Goal: Book appointment/travel/reservation

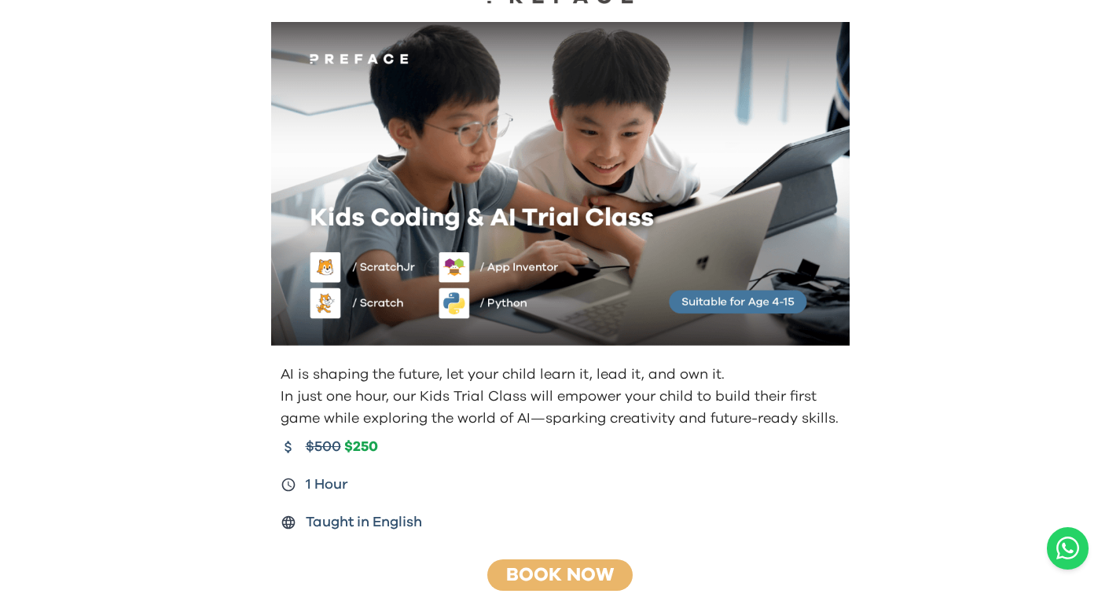
scroll to position [79, 0]
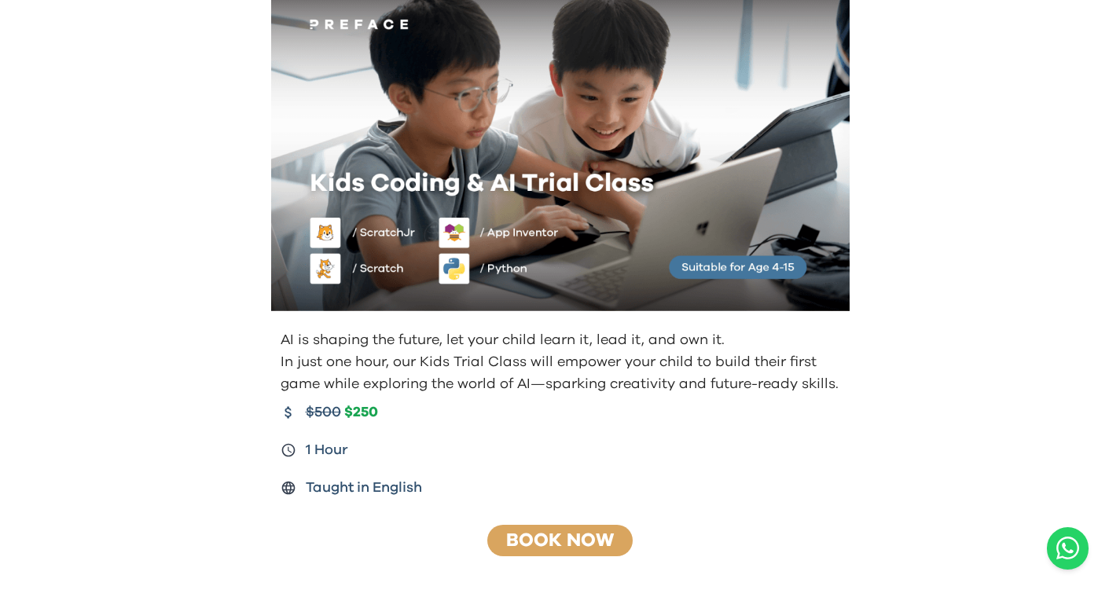
click at [566, 538] on link "Book Now" at bounding box center [560, 541] width 108 height 19
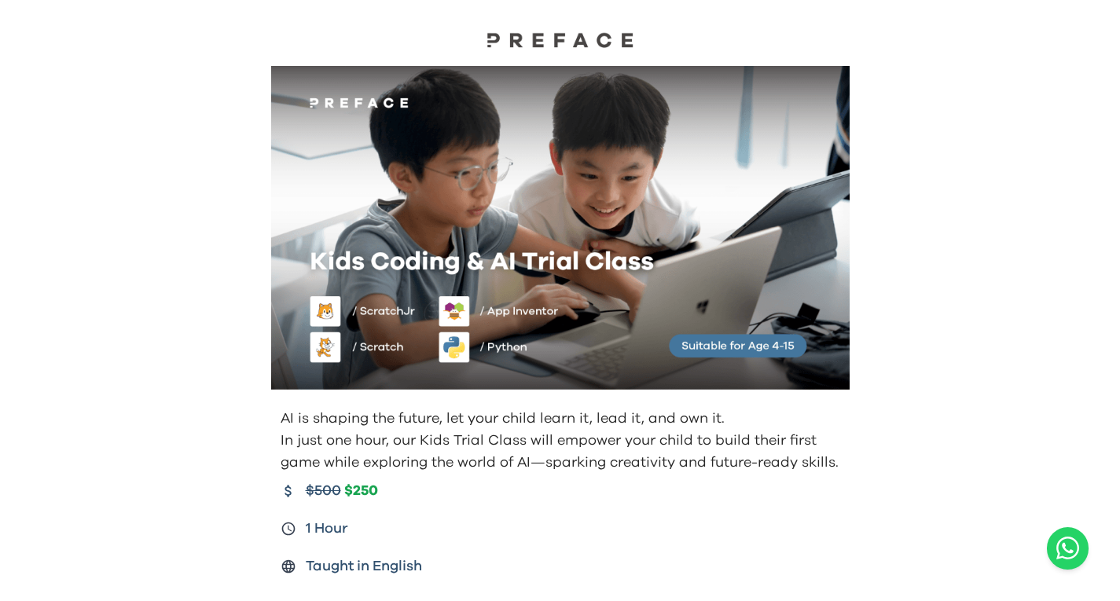
drag, startPoint x: 927, startPoint y: 93, endPoint x: 931, endPoint y: 174, distance: 81.1
click at [931, 174] on div "AI is shaping the future, let your child learn it, lead it, and own it. In just…" at bounding box center [560, 359] width 1120 height 718
drag, startPoint x: 931, startPoint y: 174, endPoint x: 892, endPoint y: 332, distance: 162.9
click at [892, 332] on div "AI is shaping the future, let your child learn it, lead it, and own it. In just…" at bounding box center [560, 359] width 1120 height 718
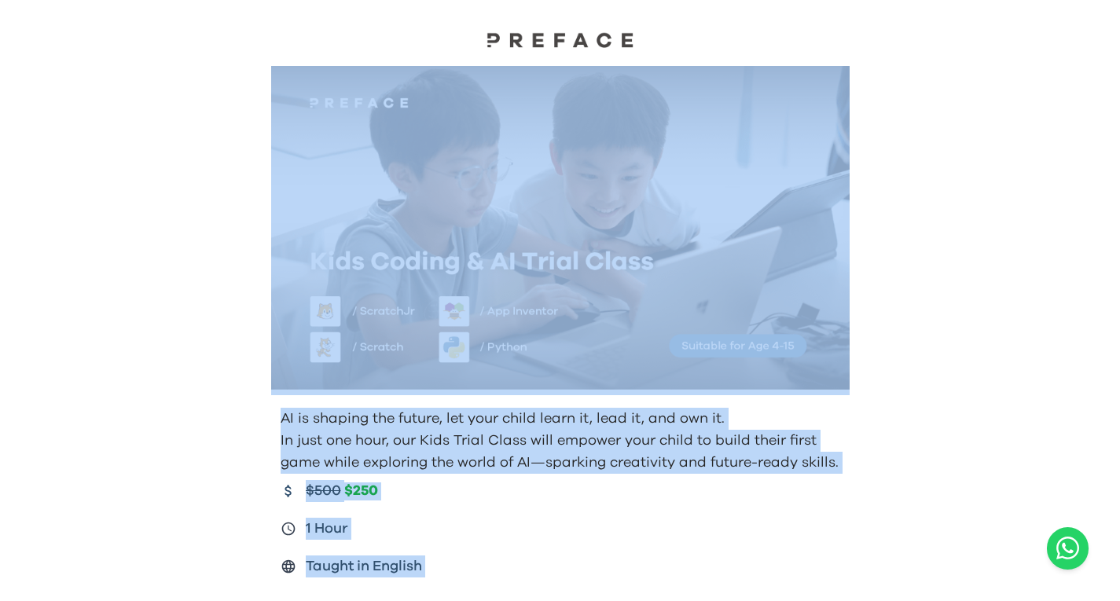
scroll to position [178, 0]
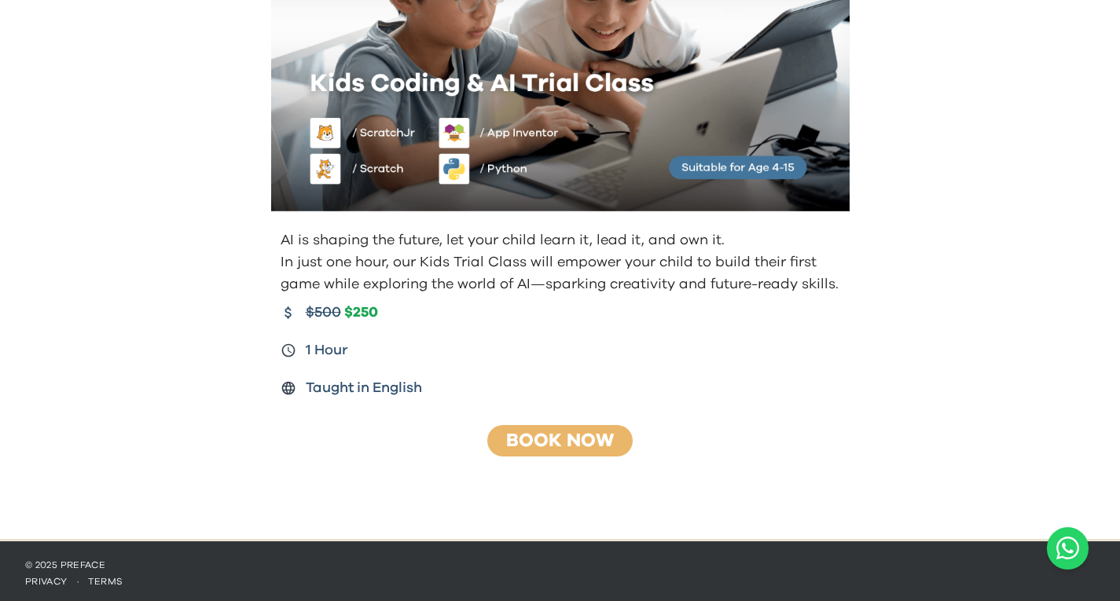
drag, startPoint x: 892, startPoint y: 332, endPoint x: 910, endPoint y: 101, distance: 231.1
click at [910, 101] on div "AI is shaping the future, let your child learn it, lead it, and own it. In just…" at bounding box center [560, 181] width 1120 height 718
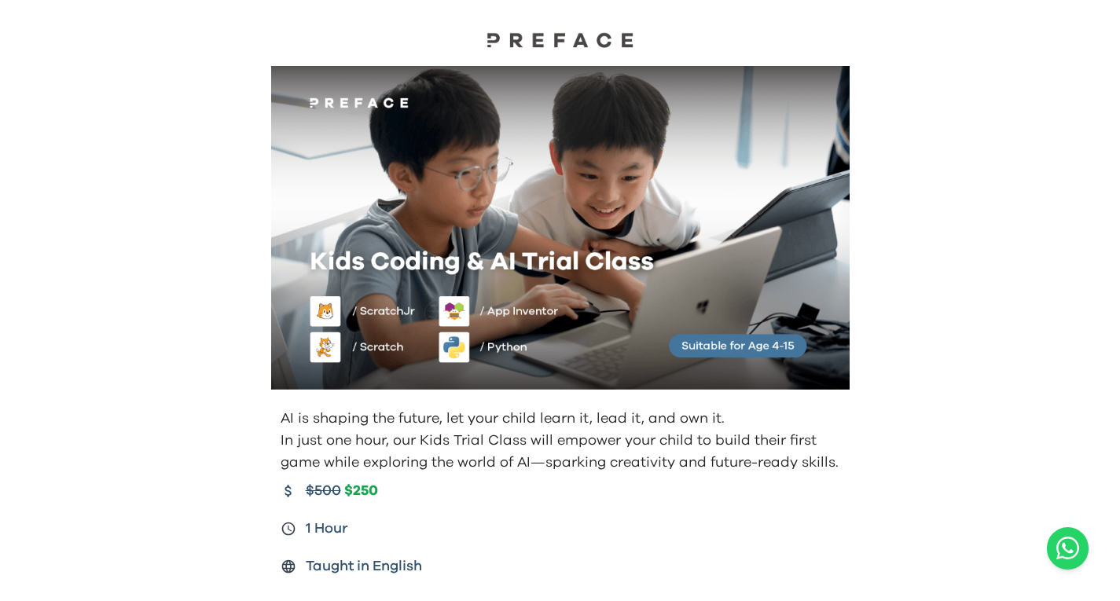
scroll to position [0, 0]
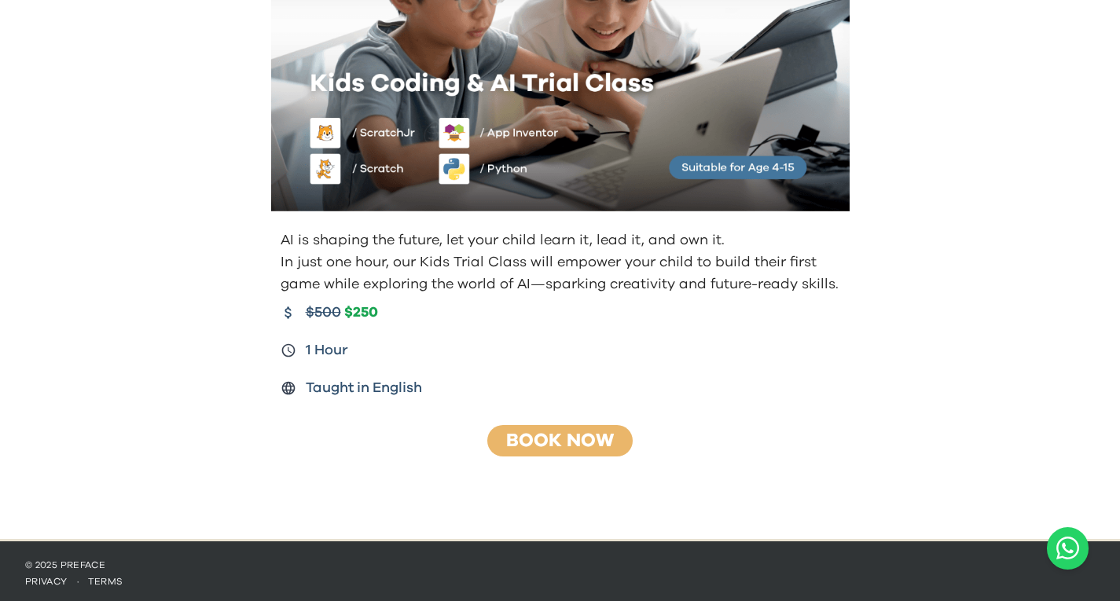
drag, startPoint x: 1058, startPoint y: 174, endPoint x: 1035, endPoint y: 89, distance: 87.9
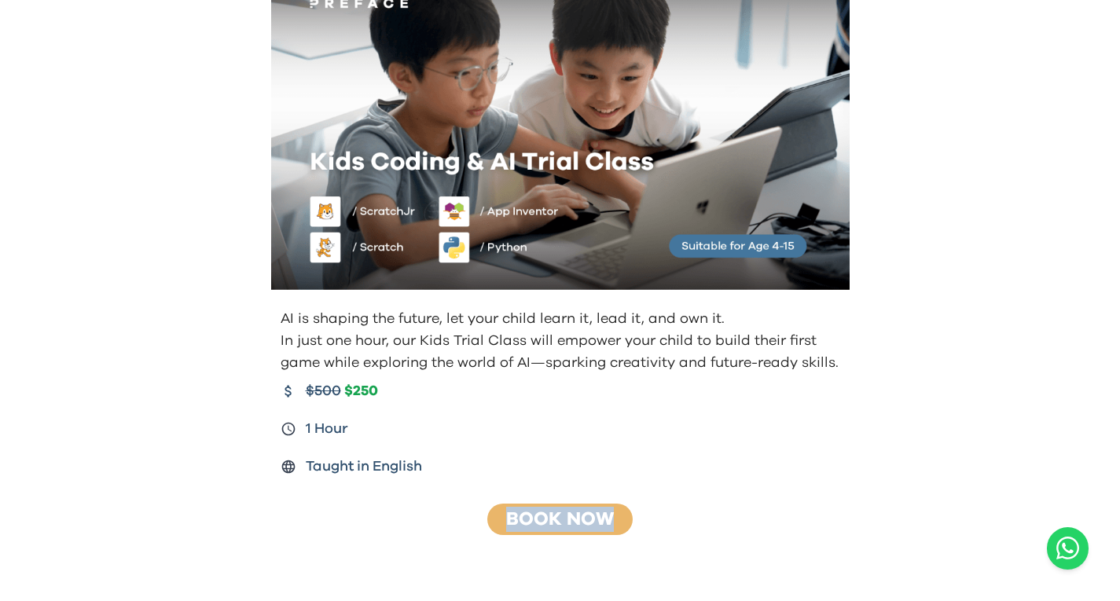
scroll to position [178, 0]
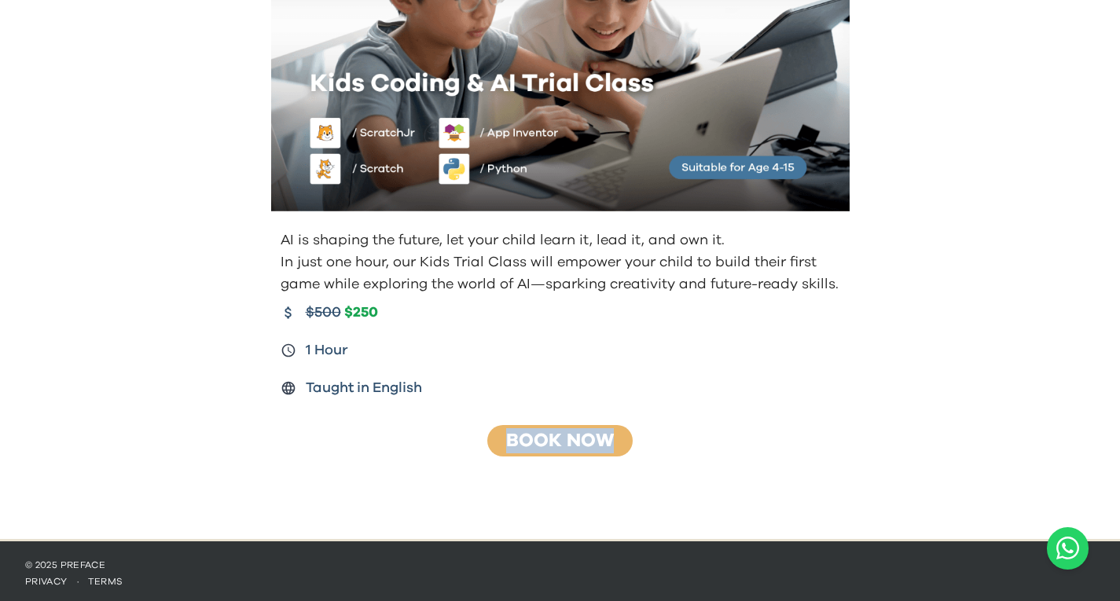
drag, startPoint x: 946, startPoint y: 460, endPoint x: 930, endPoint y: 638, distance: 179.2
click at [930, 601] on html "AI is shaping the future, let your child learn it, lead it, and own it. In just…" at bounding box center [560, 214] width 1120 height 785
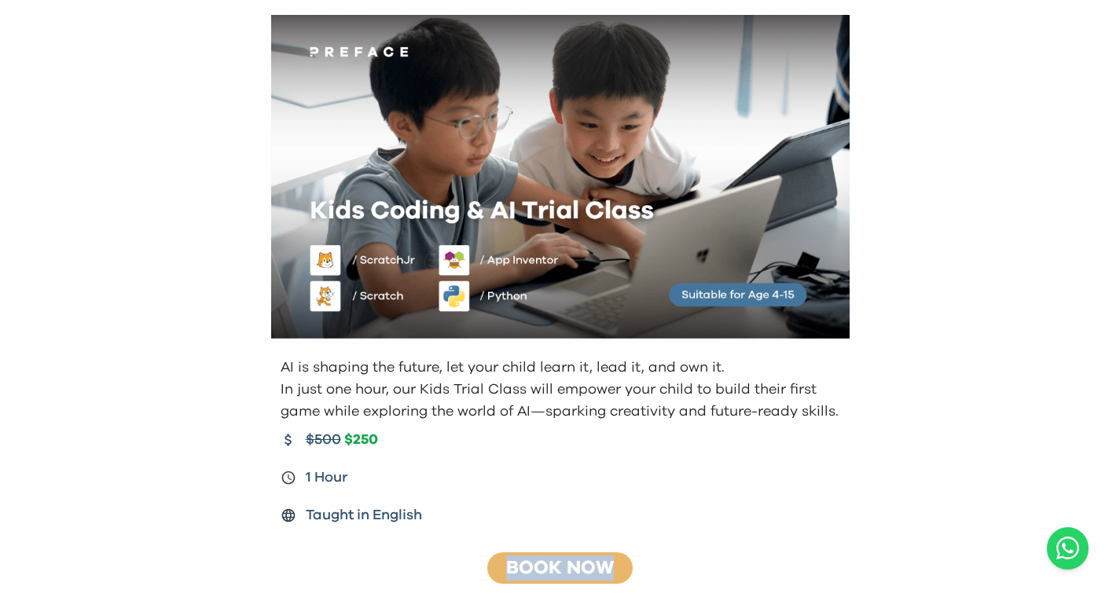
scroll to position [79, 0]
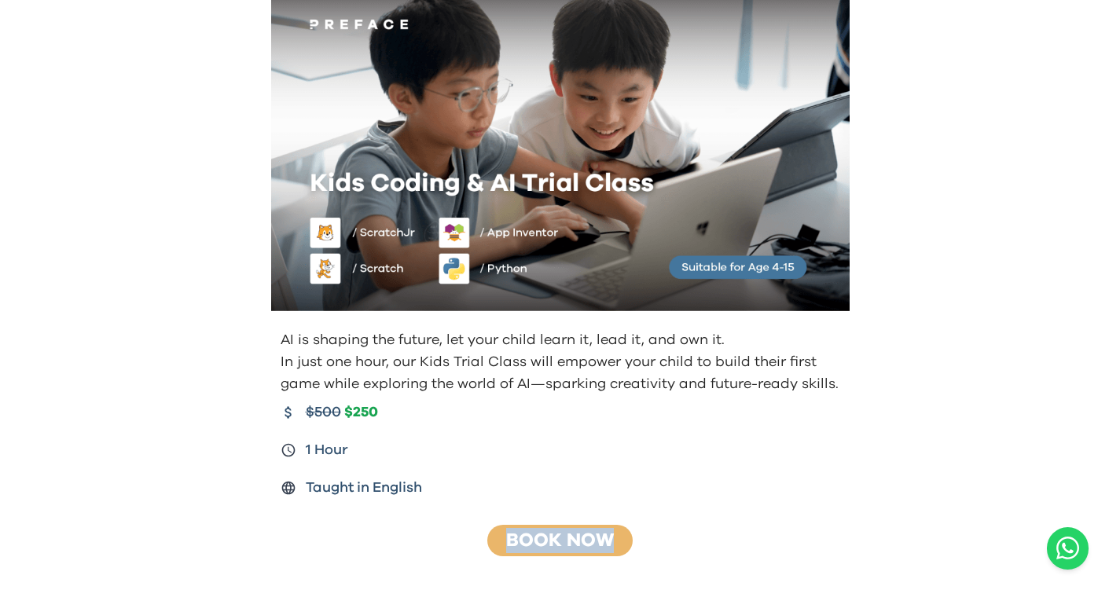
click at [322, 272] on img at bounding box center [560, 149] width 579 height 325
click at [323, 233] on img at bounding box center [560, 149] width 579 height 325
click at [329, 264] on img at bounding box center [560, 149] width 579 height 325
click at [334, 243] on img at bounding box center [560, 149] width 579 height 325
drag, startPoint x: 589, startPoint y: 241, endPoint x: 642, endPoint y: 197, distance: 68.7
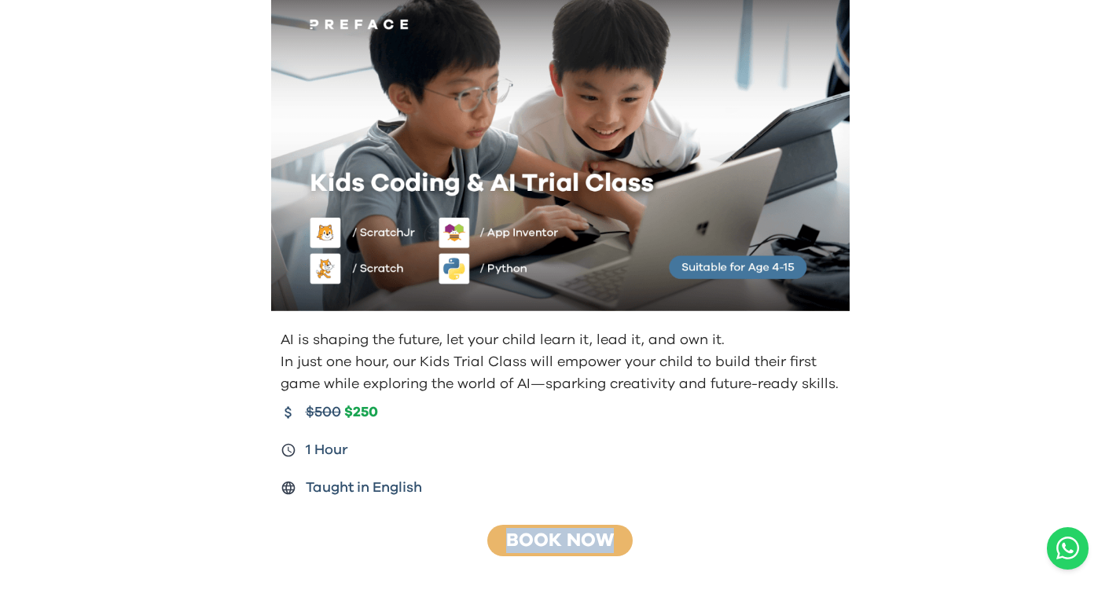
click at [590, 241] on img at bounding box center [560, 149] width 579 height 325
click at [320, 266] on img at bounding box center [560, 149] width 579 height 325
click at [317, 270] on img at bounding box center [560, 149] width 579 height 325
click at [317, 256] on img at bounding box center [560, 149] width 579 height 325
click at [522, 541] on link "Book Now" at bounding box center [560, 541] width 108 height 19
